Goal: Entertainment & Leisure: Consume media (video, audio)

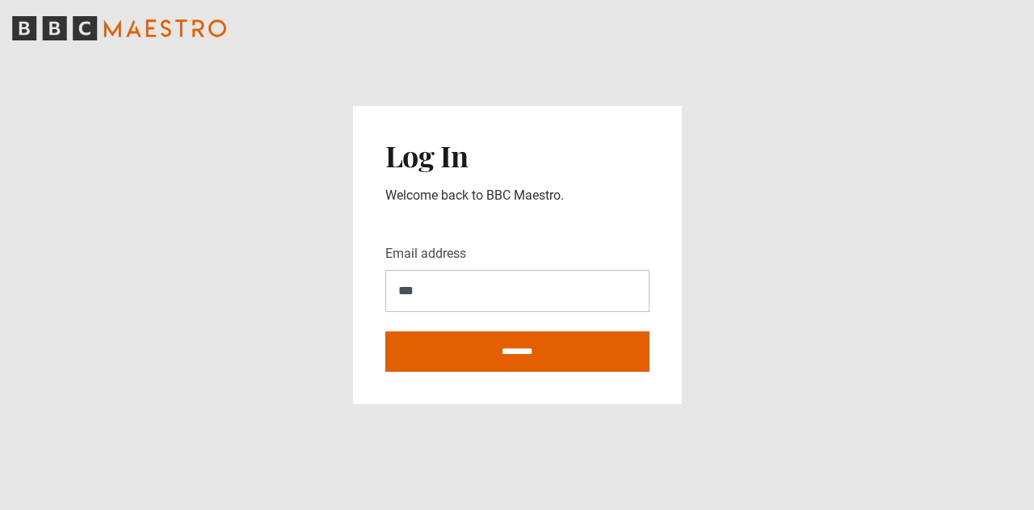
type input "**********"
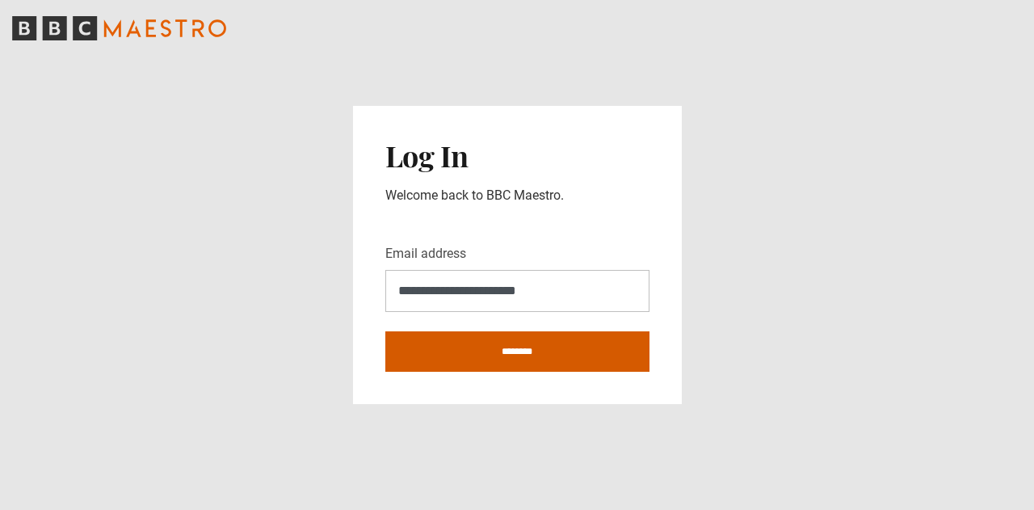
click at [508, 351] on input "********" at bounding box center [517, 351] width 264 height 40
type input "**********"
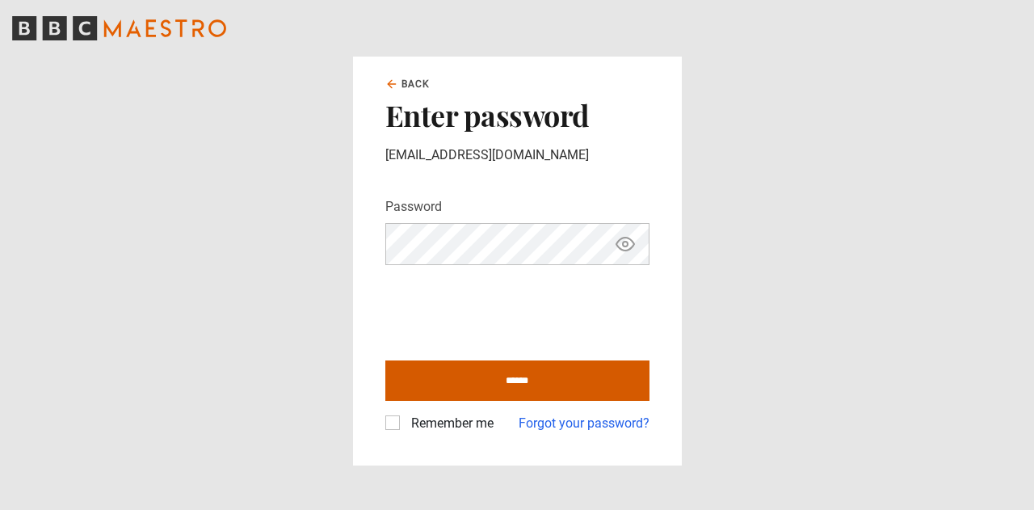
click at [457, 384] on input "******" at bounding box center [517, 380] width 264 height 40
type input "**********"
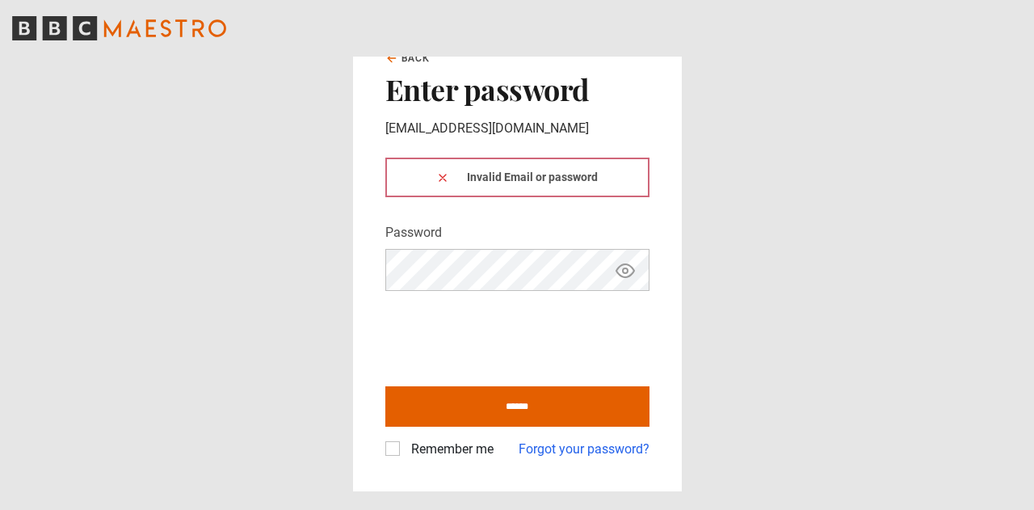
click button at bounding box center [442, 177] width 13 height 17
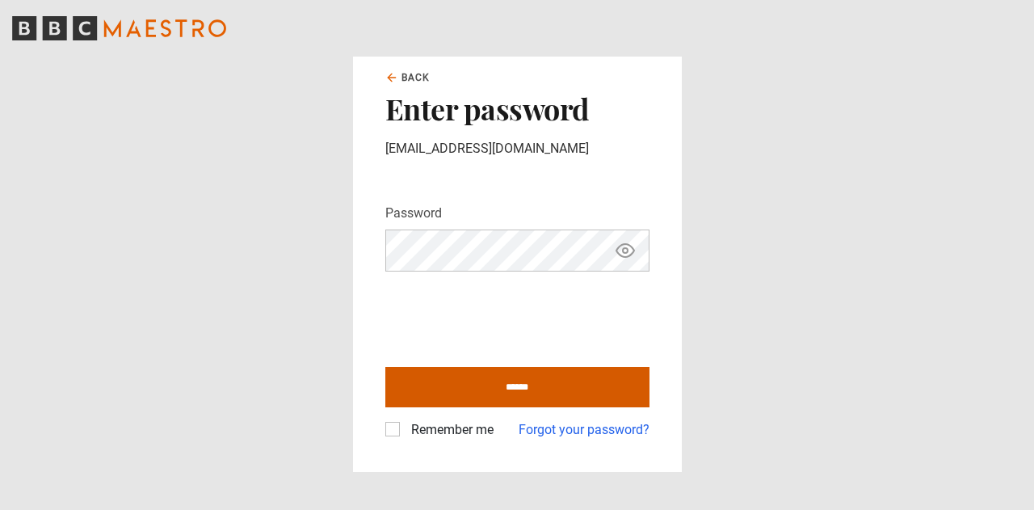
click at [427, 391] on input "******" at bounding box center [517, 387] width 264 height 40
type input "**********"
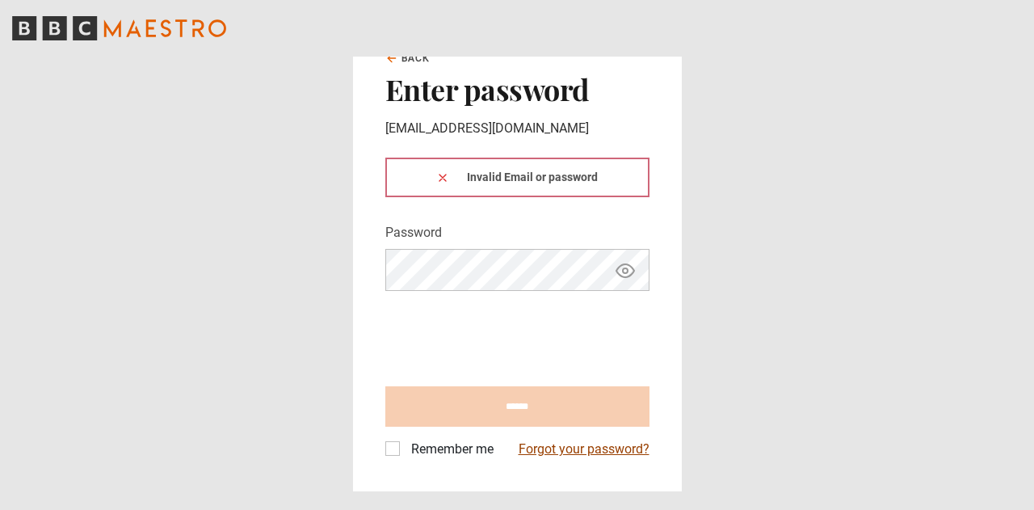
click at [582, 451] on link "Forgot your password?" at bounding box center [584, 449] width 131 height 19
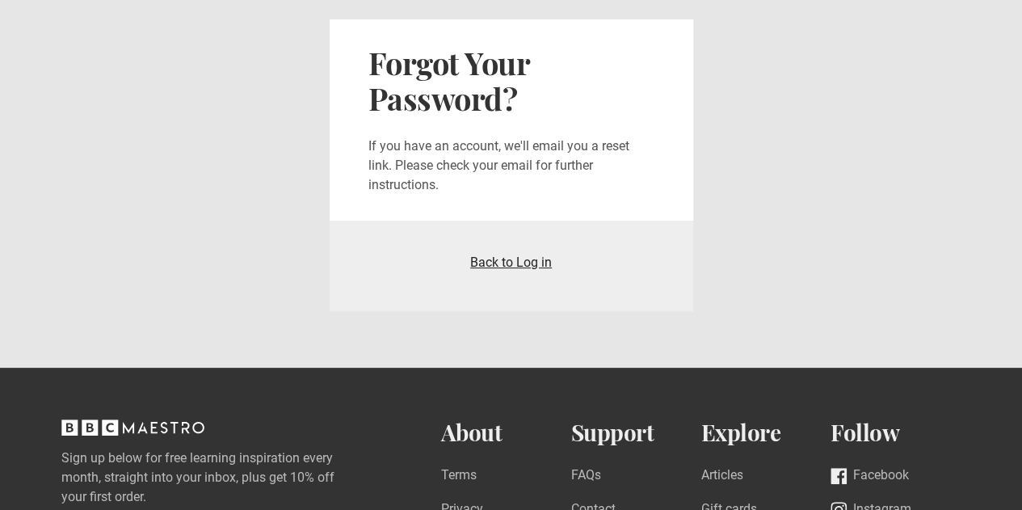
click at [529, 264] on link "Back to Log in" at bounding box center [511, 262] width 82 height 15
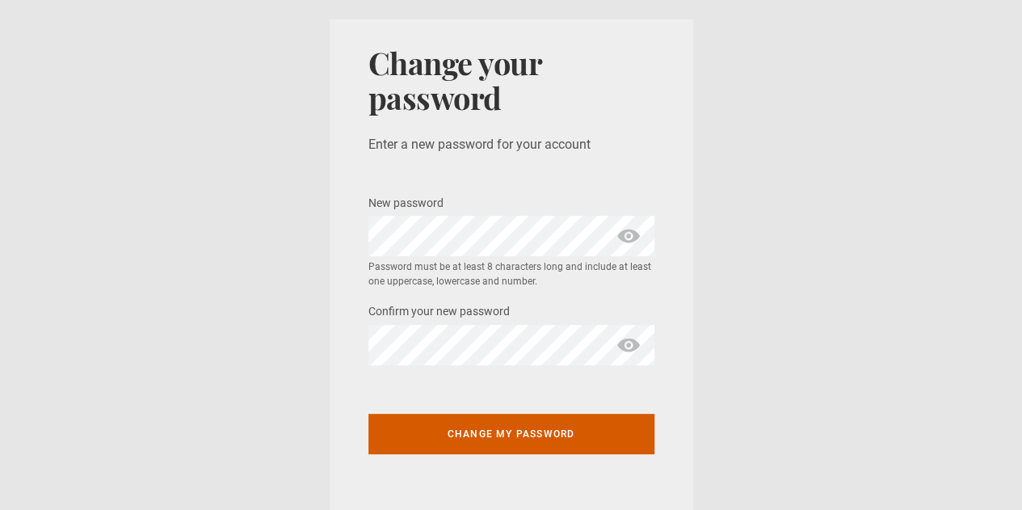
click at [492, 442] on button "Change my password" at bounding box center [512, 434] width 286 height 40
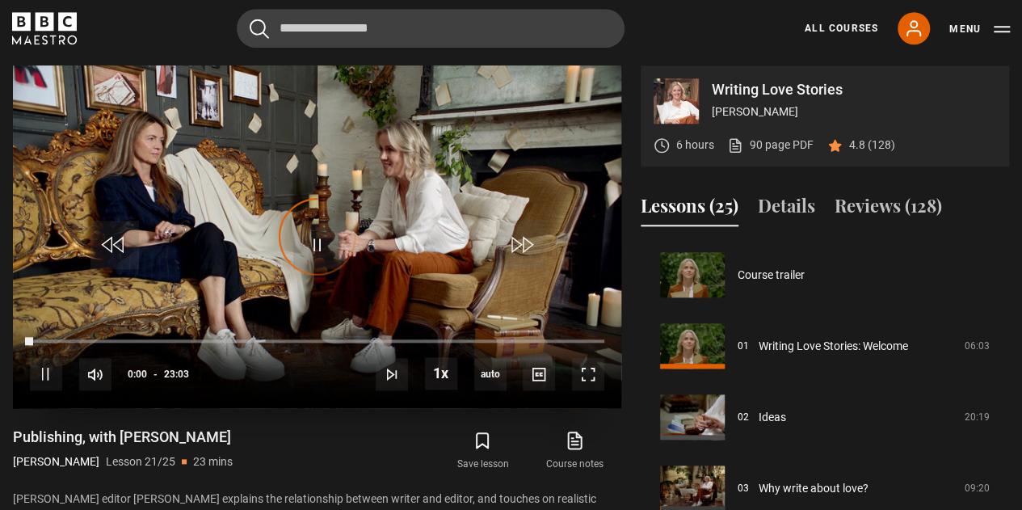
scroll to position [1422, 0]
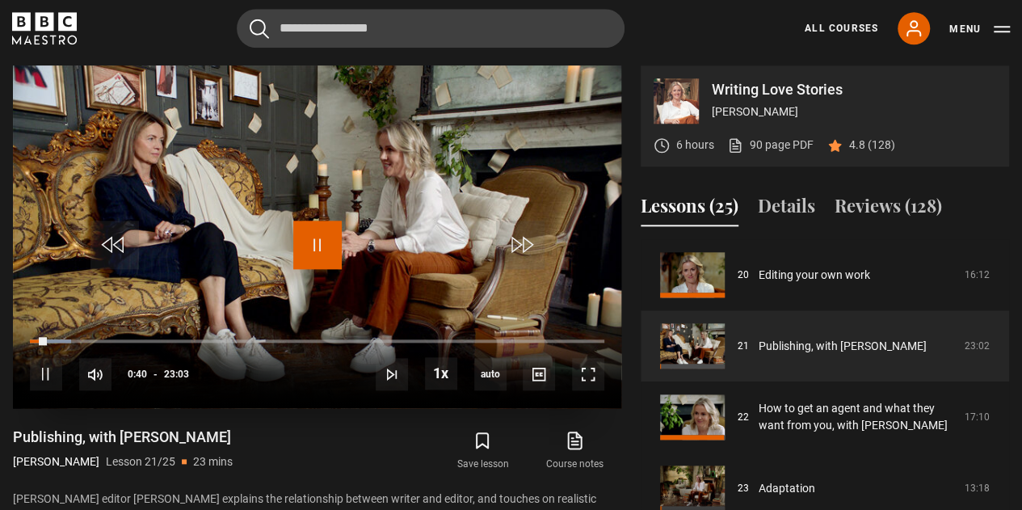
click at [324, 250] on span "Video Player" at bounding box center [317, 245] width 48 height 48
click at [326, 232] on span "Video Player" at bounding box center [317, 245] width 48 height 48
click at [315, 248] on span "Video Player" at bounding box center [317, 245] width 48 height 48
click at [120, 239] on span "Video Player" at bounding box center [115, 245] width 48 height 48
click at [308, 240] on span "Video Player" at bounding box center [317, 245] width 48 height 48
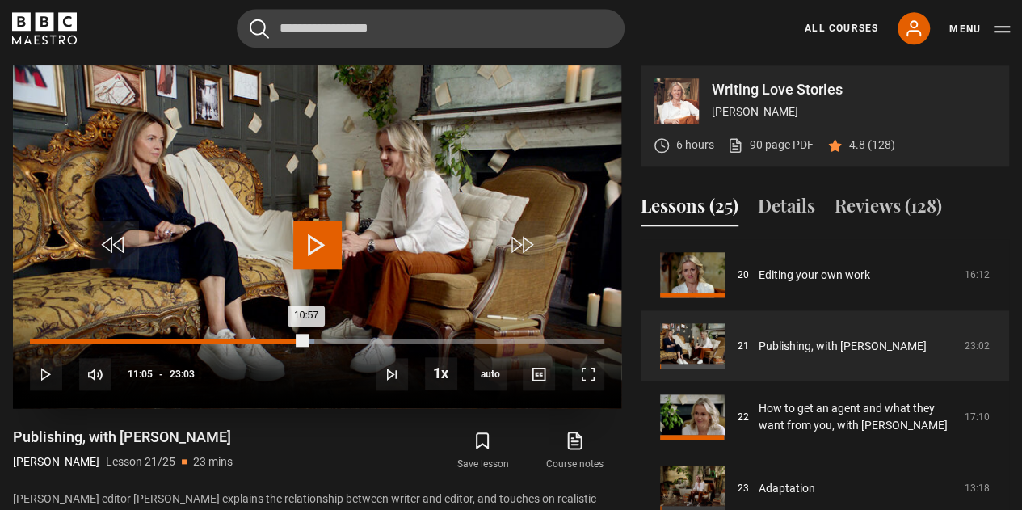
drag, startPoint x: 317, startPoint y: 341, endPoint x: 302, endPoint y: 348, distance: 15.9
click at [302, 348] on div "Loaded : 49.53% 10:57 10:57" at bounding box center [317, 349] width 575 height 2
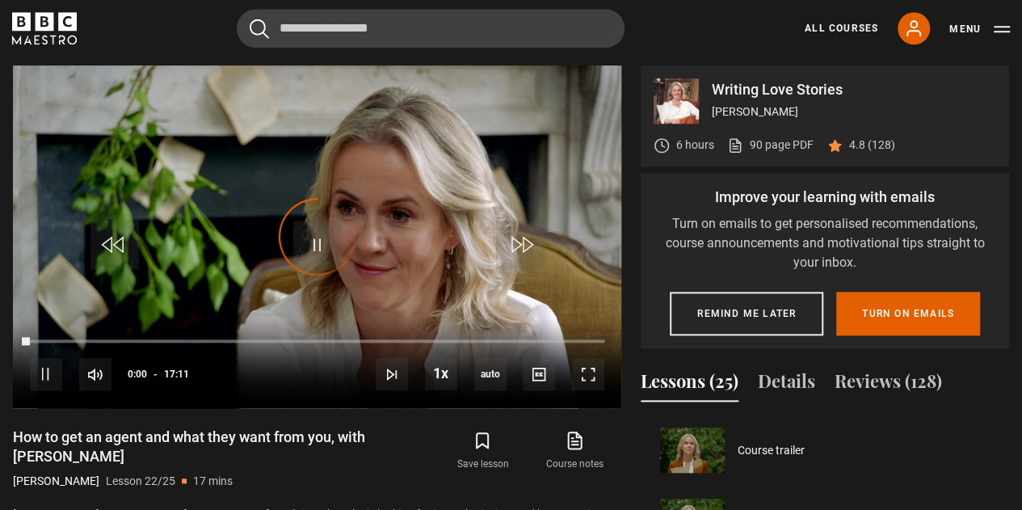
scroll to position [1493, 0]
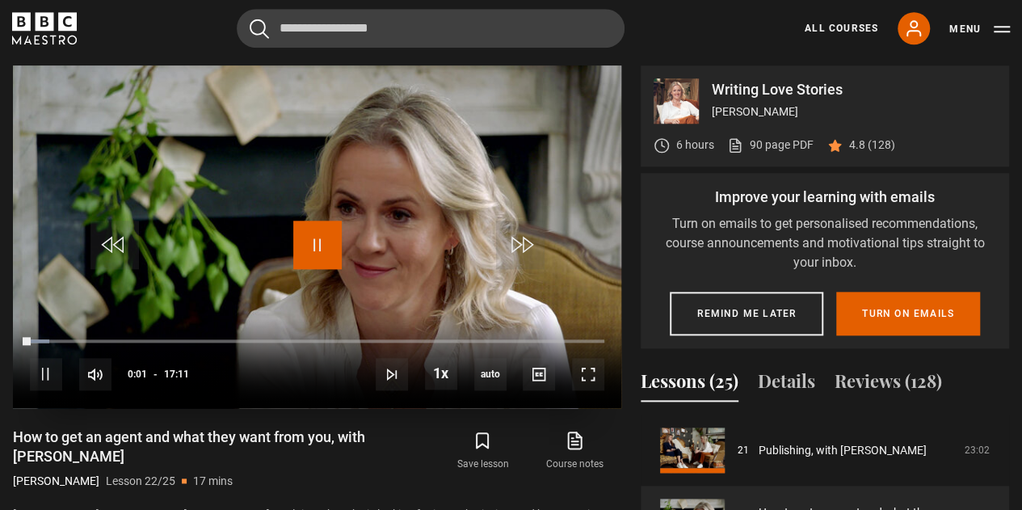
click at [328, 251] on span "Video Player" at bounding box center [317, 245] width 48 height 48
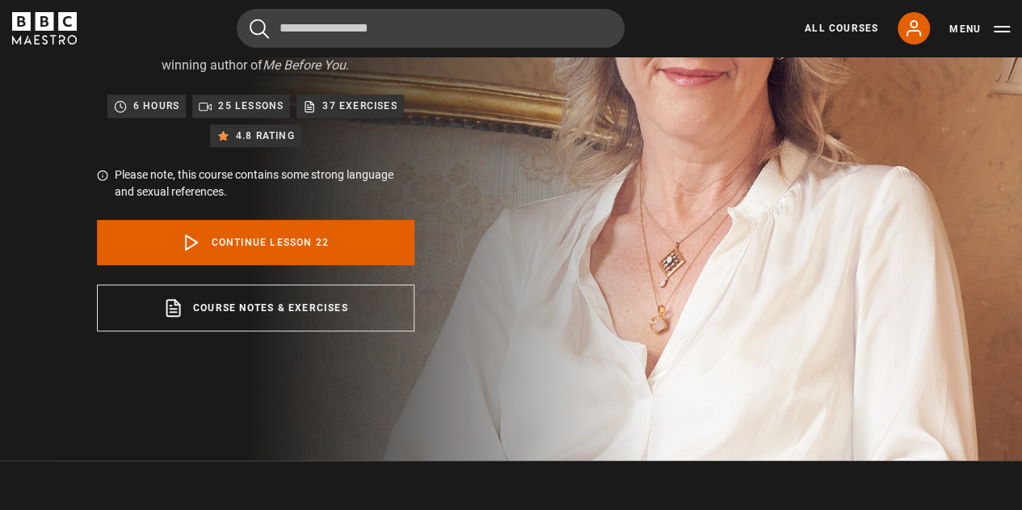
scroll to position [81, 0]
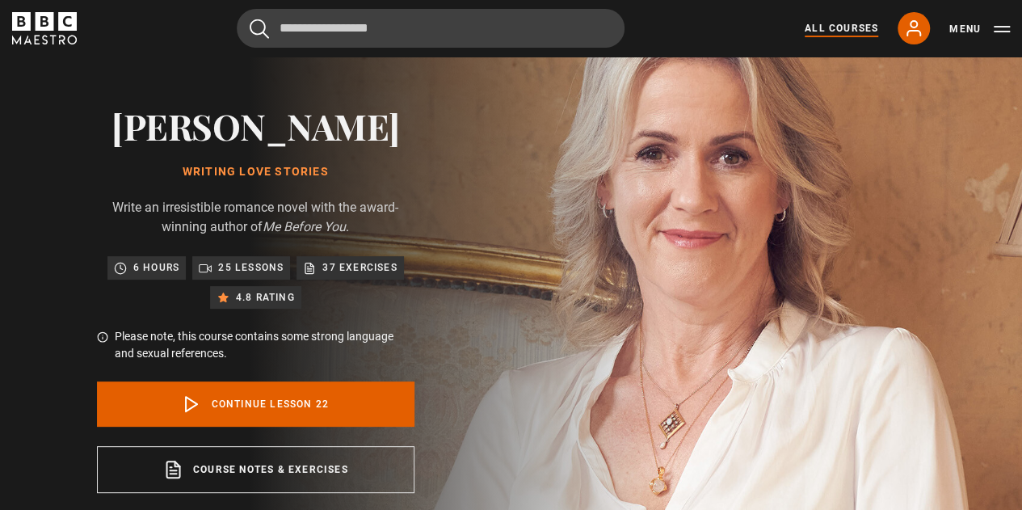
click at [862, 22] on link "All Courses" at bounding box center [842, 28] width 74 height 15
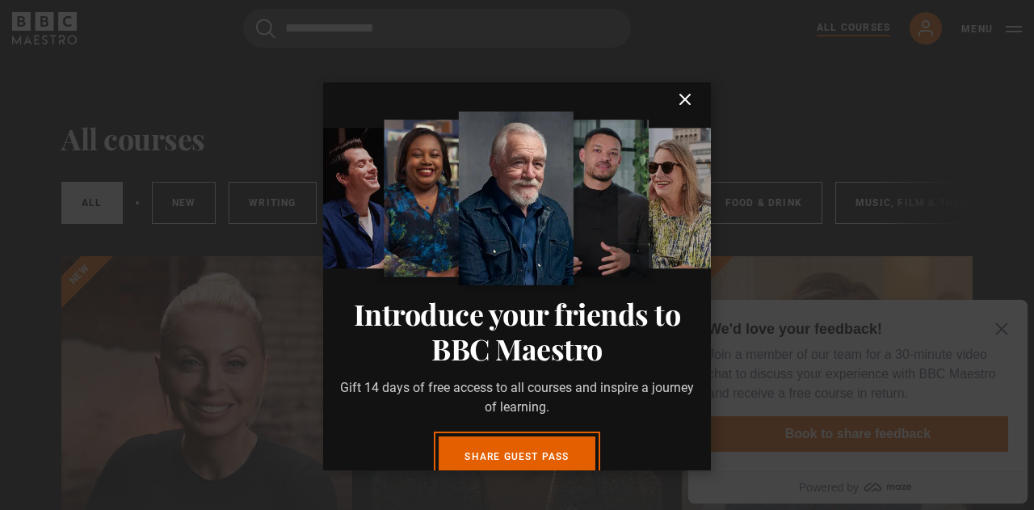
click at [676, 96] on icon "submit" at bounding box center [685, 99] width 19 height 19
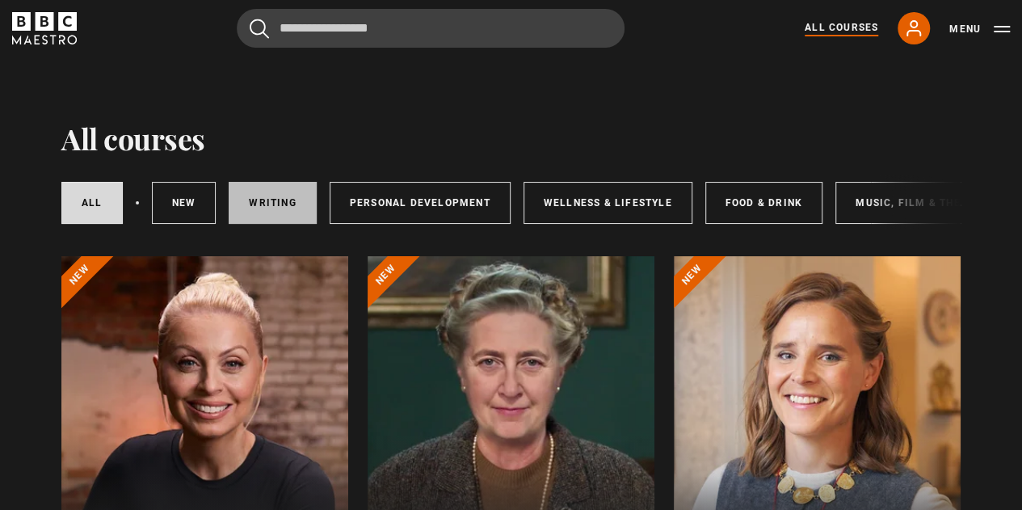
click at [264, 196] on link "Writing" at bounding box center [272, 203] width 87 height 42
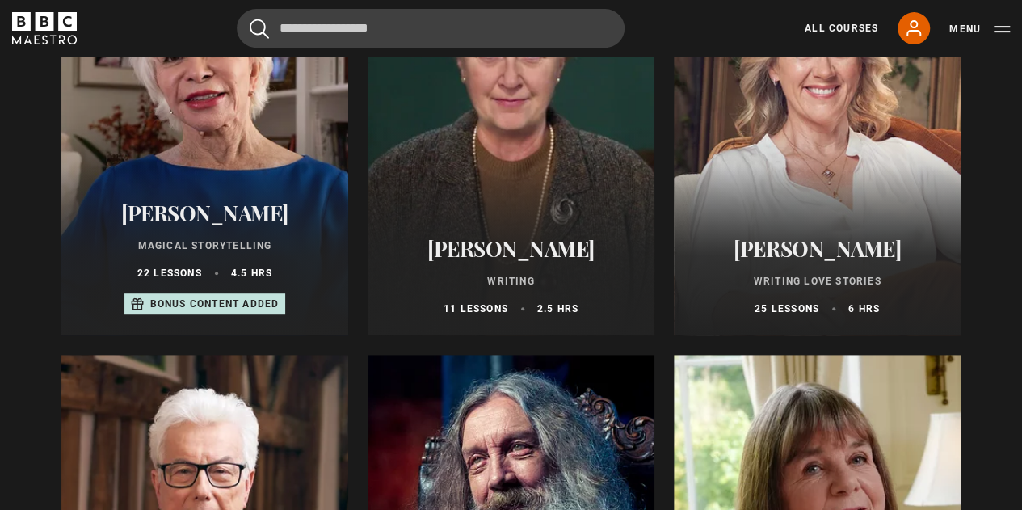
scroll to position [323, 0]
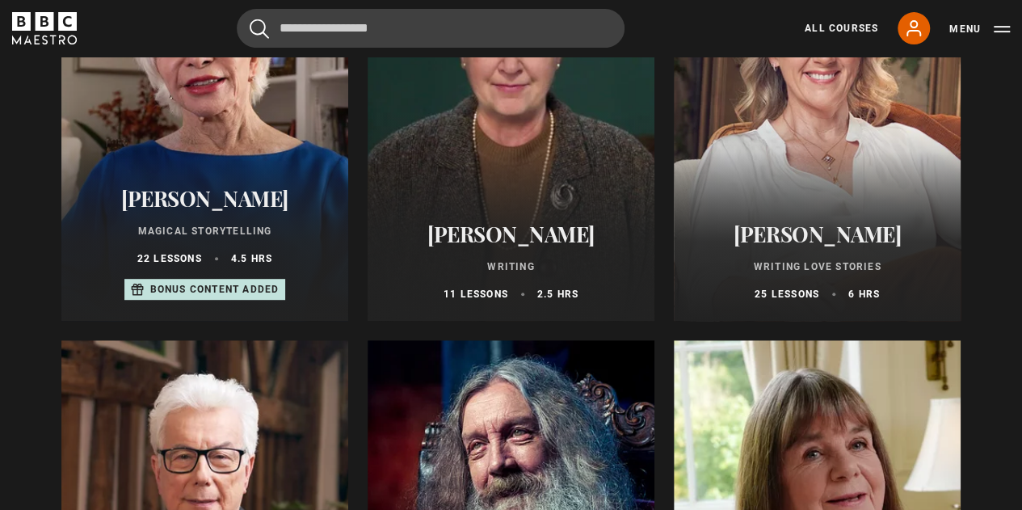
click at [276, 155] on div at bounding box center [204, 127] width 287 height 388
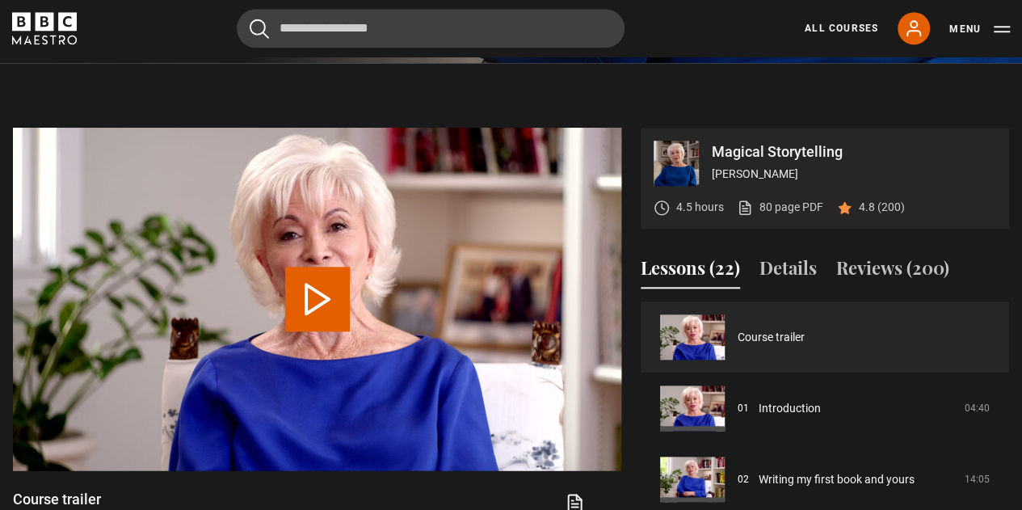
scroll to position [808, 0]
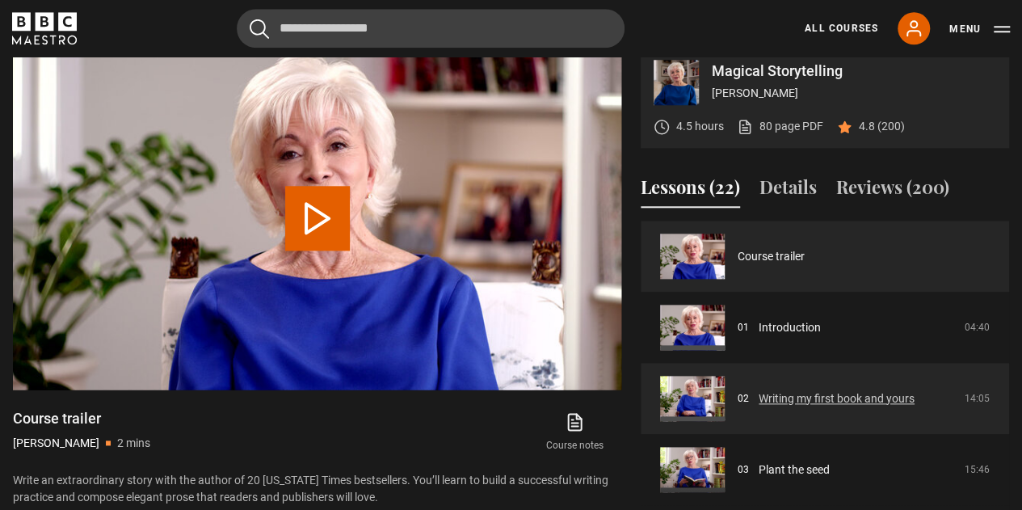
click at [759, 394] on link "Writing my first book and yours" at bounding box center [837, 398] width 156 height 17
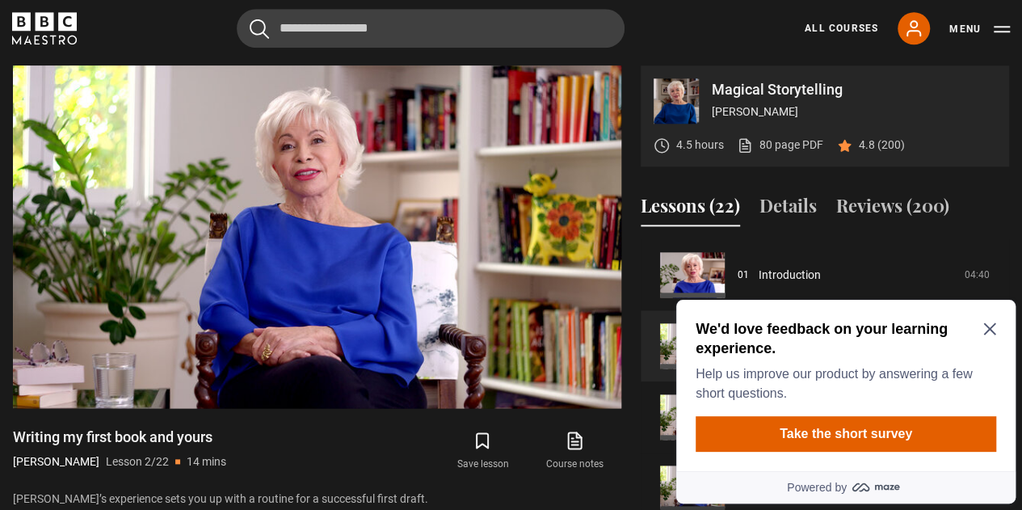
click at [990, 330] on icon "Close Maze Prompt" at bounding box center [990, 329] width 12 height 12
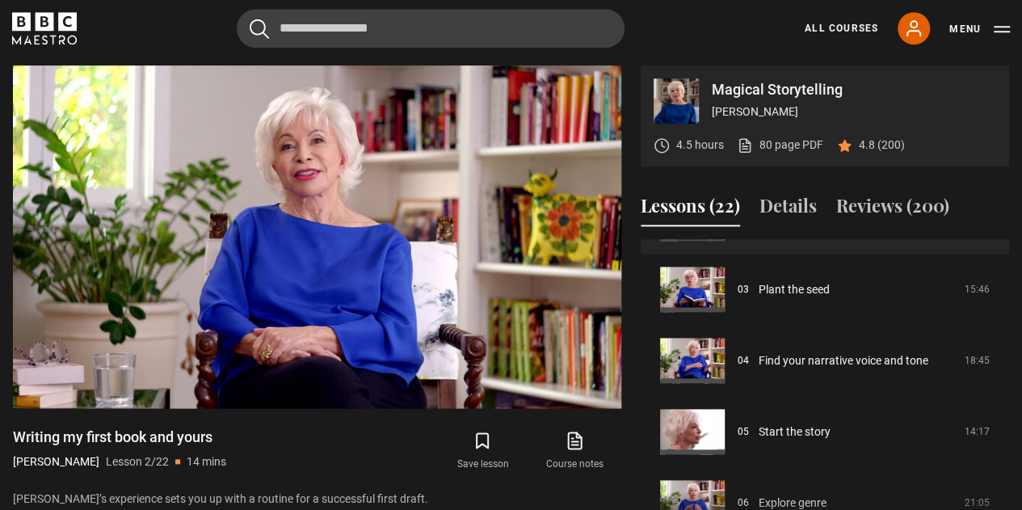
scroll to position [196, 0]
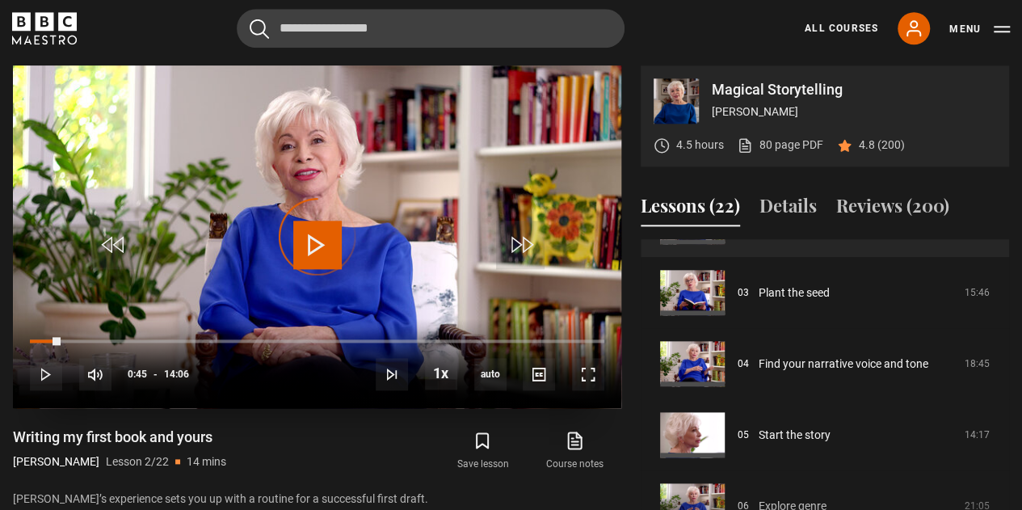
drag, startPoint x: 61, startPoint y: 340, endPoint x: 124, endPoint y: 345, distance: 63.2
click at [121, 342] on div "10s Skip Back 10 seconds Play 10s Skip Forward 10 seconds Loaded : 0.00% 02:14 …" at bounding box center [317, 363] width 609 height 90
drag, startPoint x: 125, startPoint y: 339, endPoint x: 280, endPoint y: 343, distance: 155.2
click at [280, 343] on div "10s Skip Back 10 seconds Play 10s Skip Forward 10 seconds Loaded : 0.00% 06:02 …" at bounding box center [317, 363] width 609 height 90
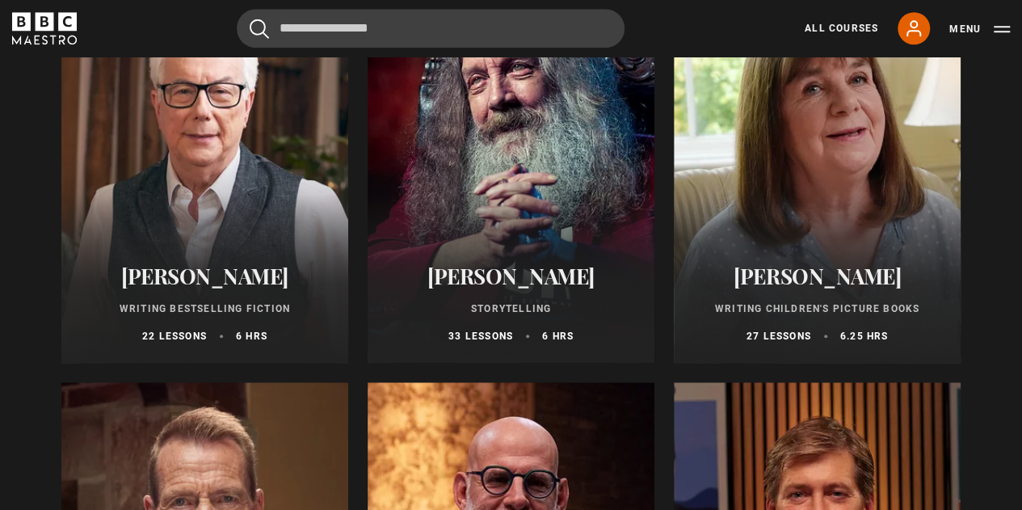
scroll to position [566, 0]
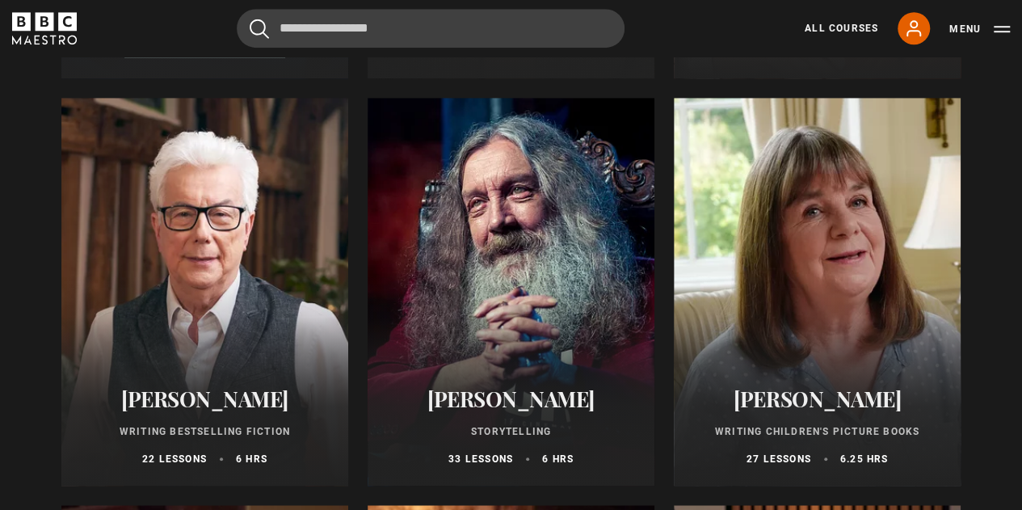
click at [823, 263] on div at bounding box center [817, 292] width 287 height 388
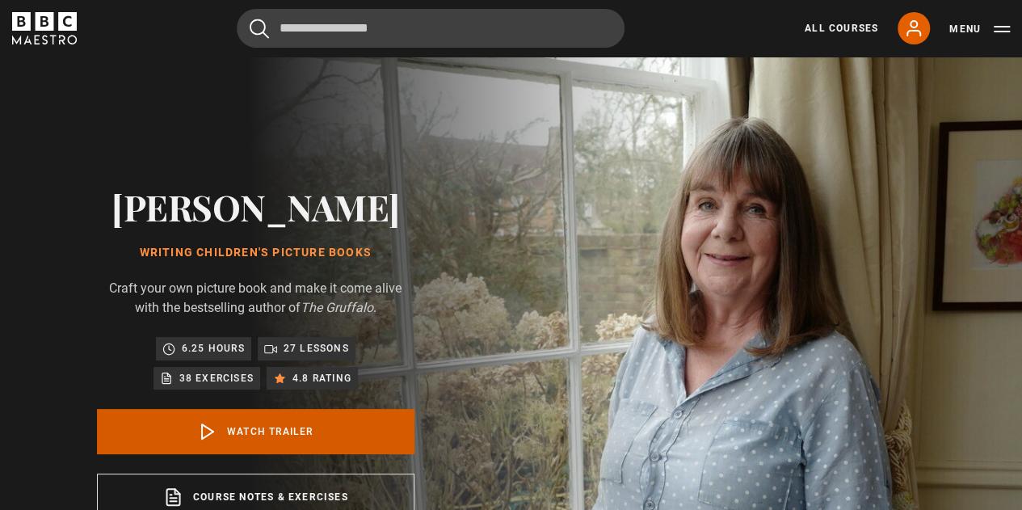
click at [309, 435] on link "Watch Trailer" at bounding box center [256, 431] width 318 height 45
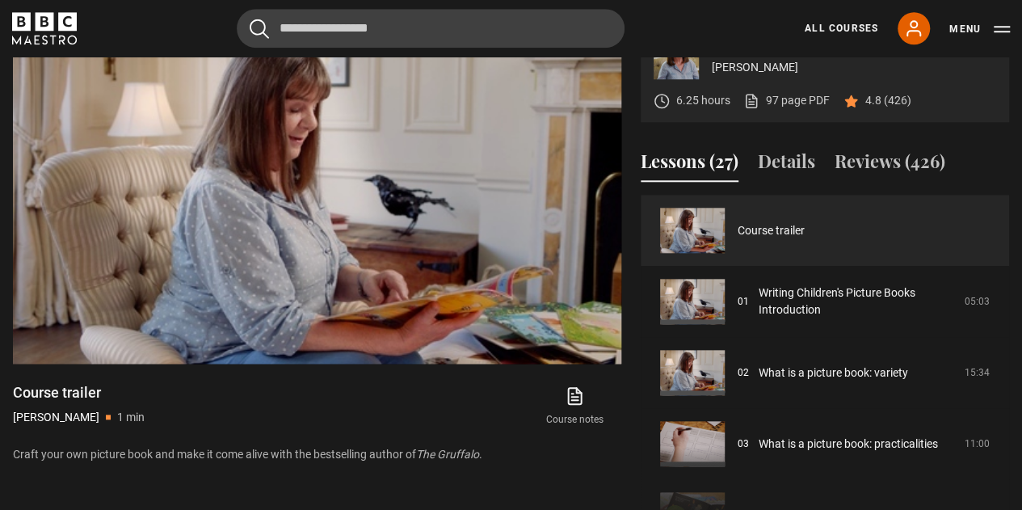
scroll to position [635, 0]
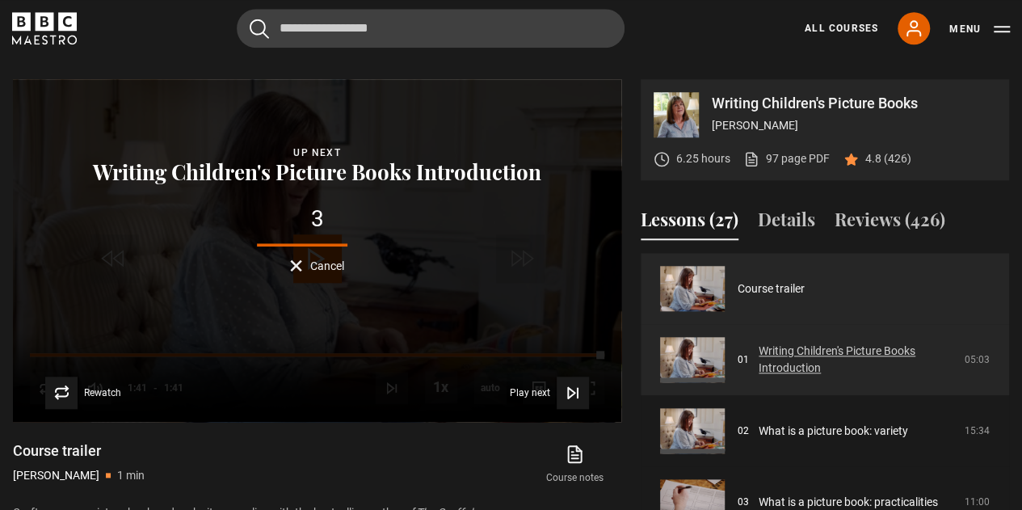
click at [824, 353] on link "Writing Children's Picture Books Introduction" at bounding box center [857, 360] width 196 height 34
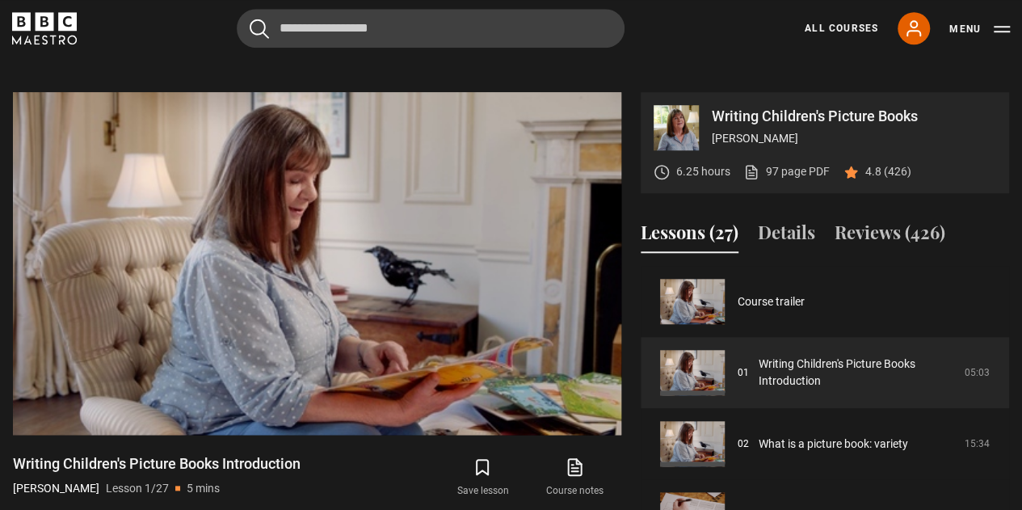
scroll to position [647, 0]
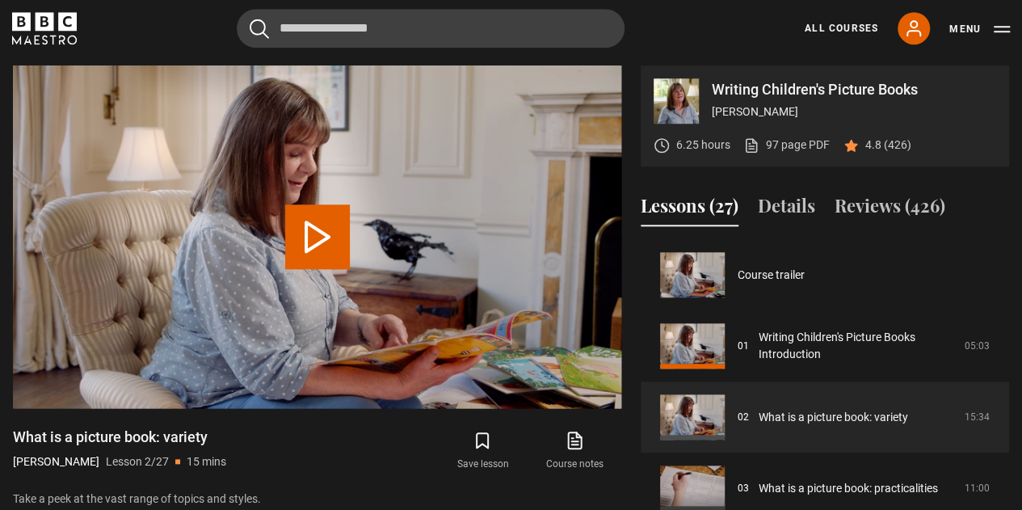
scroll to position [71, 0]
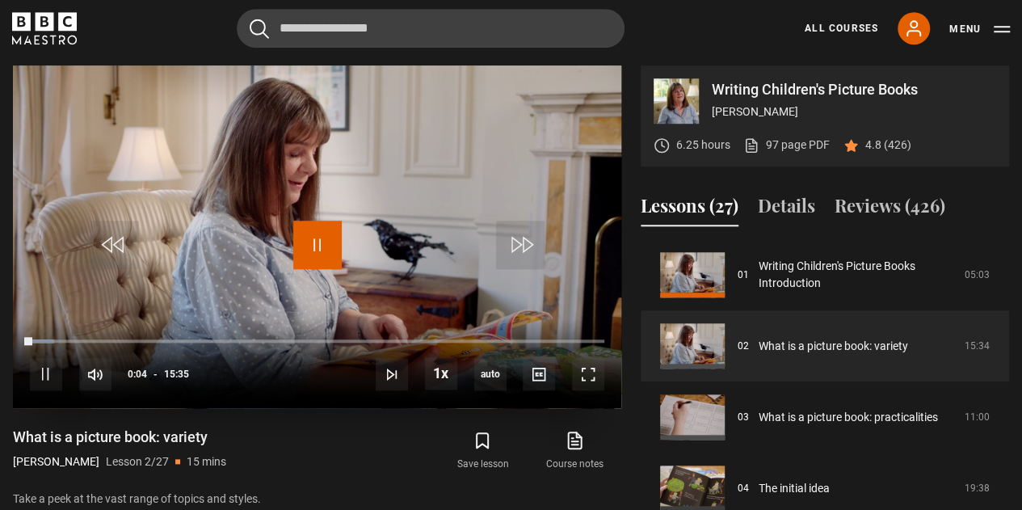
click at [321, 244] on span "Video Player" at bounding box center [317, 245] width 48 height 48
